Goal: Information Seeking & Learning: Learn about a topic

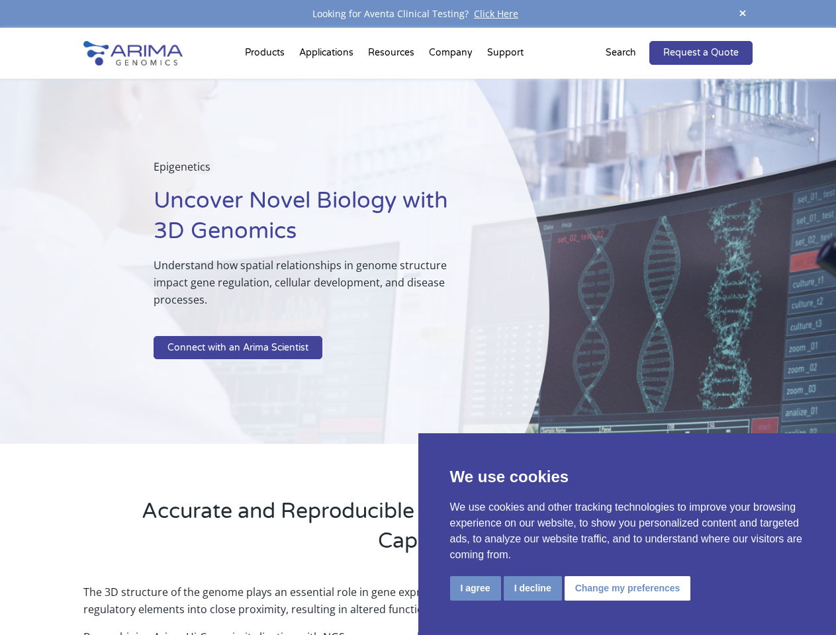
click at [418, 319] on p at bounding box center [318, 327] width 329 height 17
click at [475, 588] on button "I agree" at bounding box center [475, 589] width 51 height 24
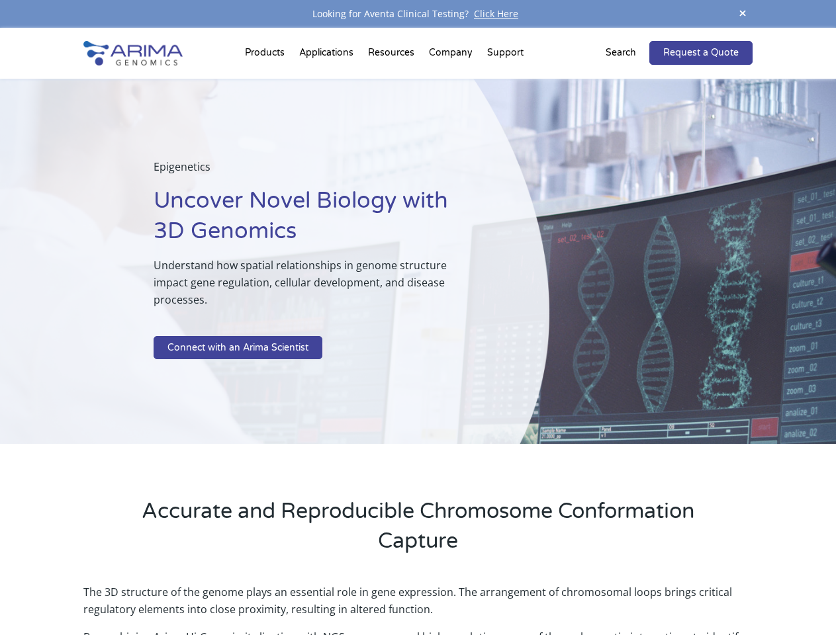
click at [532, 588] on p "The 3D structure of the genome plays an essential role in gene expression. The …" at bounding box center [417, 606] width 669 height 45
click at [626, 588] on p "The 3D structure of the genome plays an essential role in gene expression. The …" at bounding box center [417, 606] width 669 height 45
click at [743, 14] on span at bounding box center [743, 14] width 20 height 18
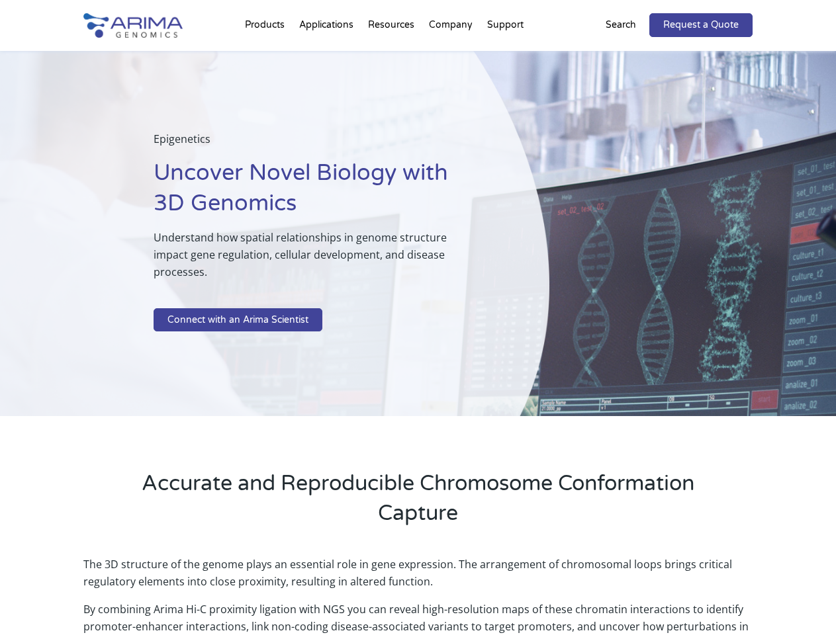
click at [418, 332] on div "Epigenetics Uncover Novel Biology with 3D Genomics Understand how spatial relat…" at bounding box center [274, 234] width 549 height 366
click at [267, 56] on div "Epigenetics Uncover Novel Biology with 3D Genomics Understand how spatial relat…" at bounding box center [274, 234] width 549 height 366
click at [393, 56] on div "Epigenetics Uncover Novel Biology with 3D Genomics Understand how spatial relat…" at bounding box center [274, 234] width 549 height 366
click at [451, 56] on div "Epigenetics Uncover Novel Biology with 3D Genomics Understand how spatial relat…" at bounding box center [274, 234] width 549 height 366
click at [505, 56] on div "Epigenetics Uncover Novel Biology with 3D Genomics Understand how spatial relat…" at bounding box center [274, 234] width 549 height 366
